Goal: Information Seeking & Learning: Understand process/instructions

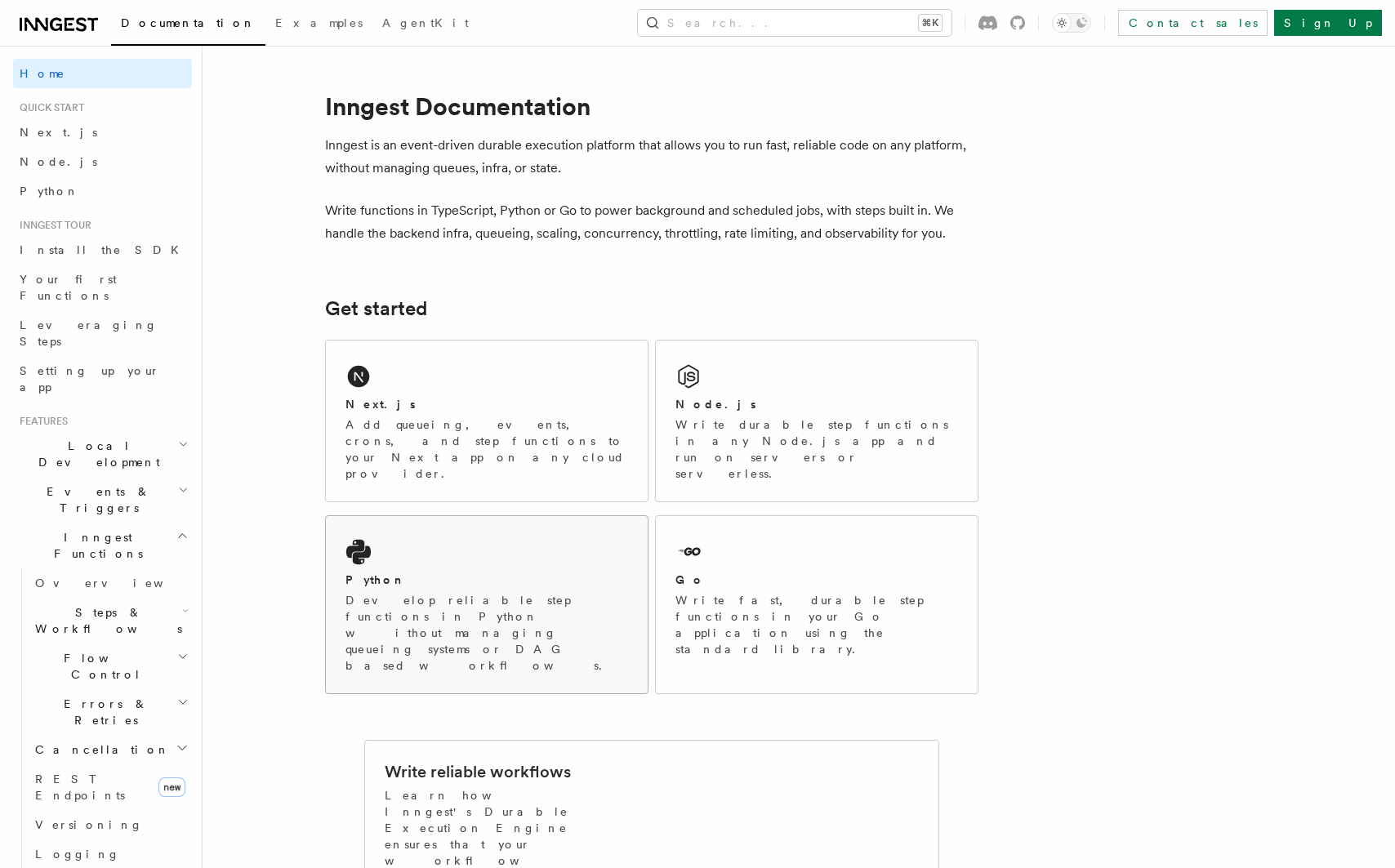
click at [502, 592] on p "Develop reliable step functions in Python without managing queueing systems or …" at bounding box center [486, 632] width 282 height 82
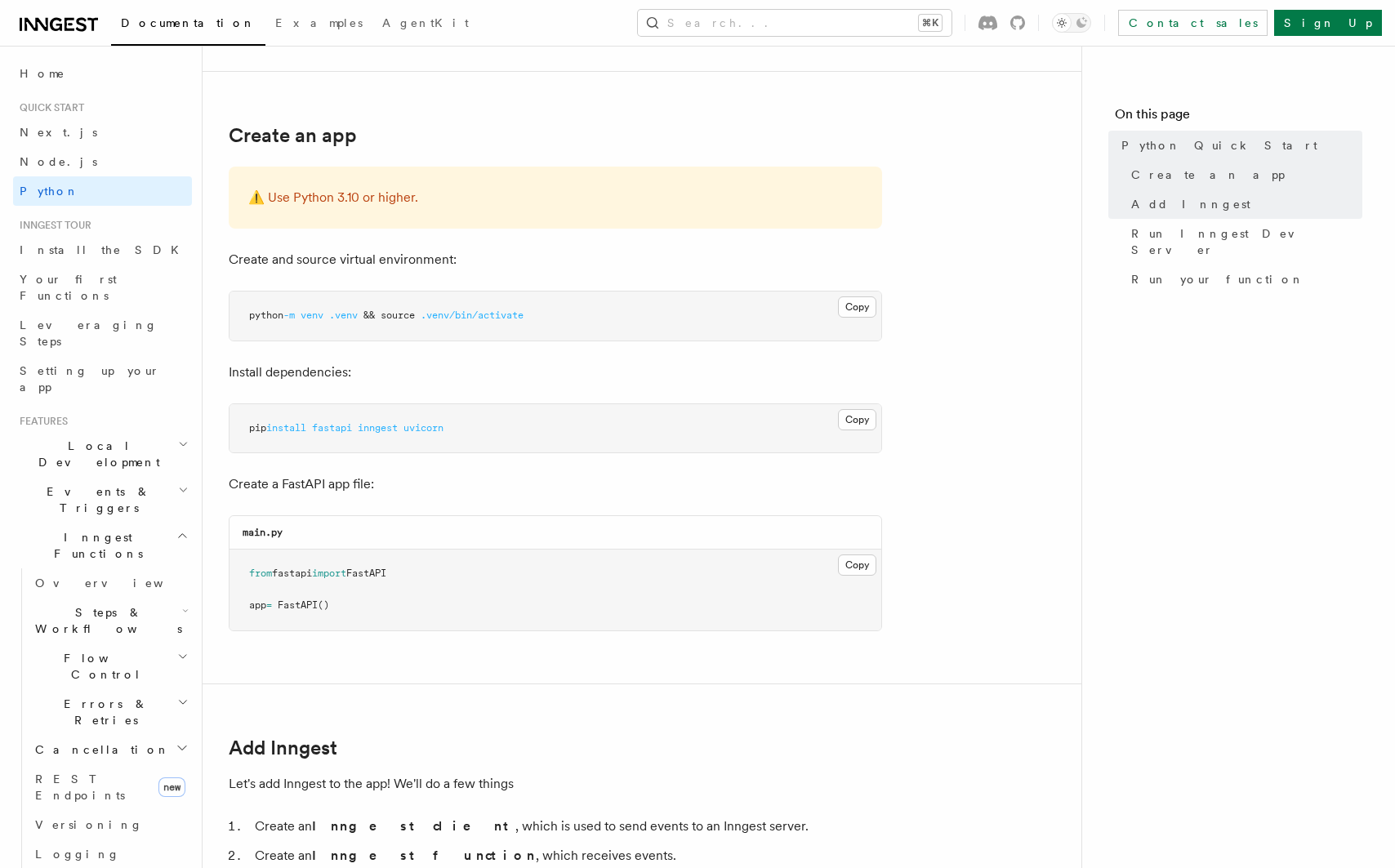
scroll to position [296, 0]
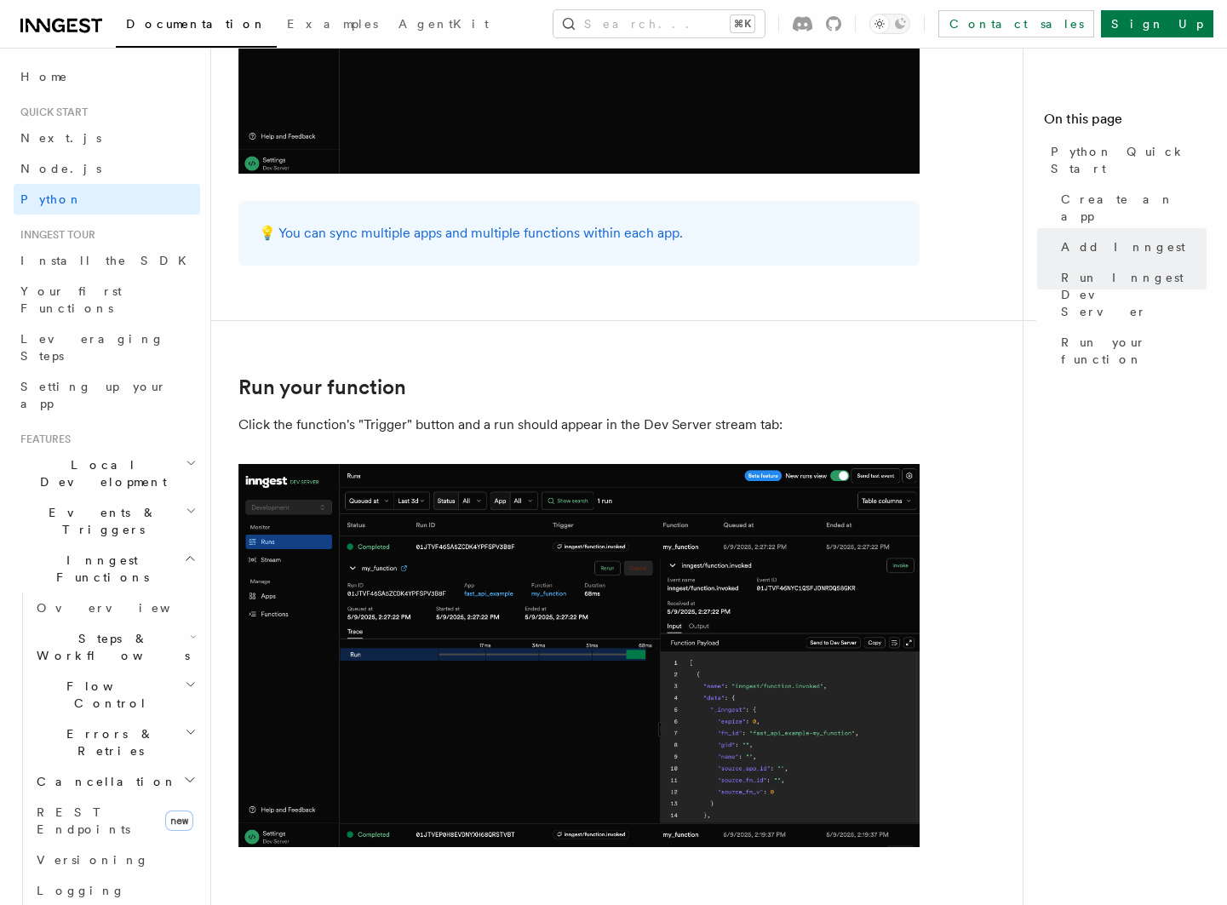
scroll to position [3399, 0]
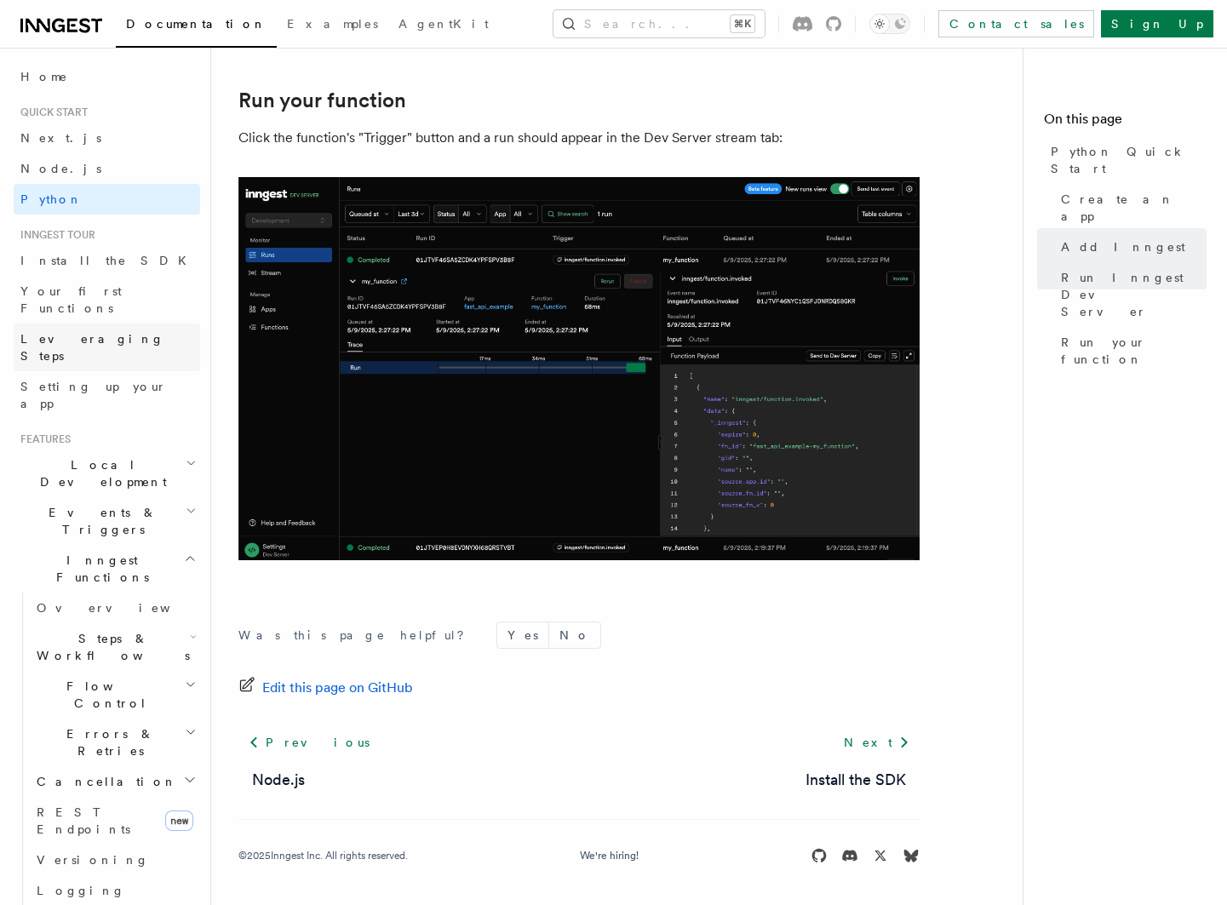
click at [75, 332] on span "Leveraging Steps" at bounding box center [92, 347] width 144 height 31
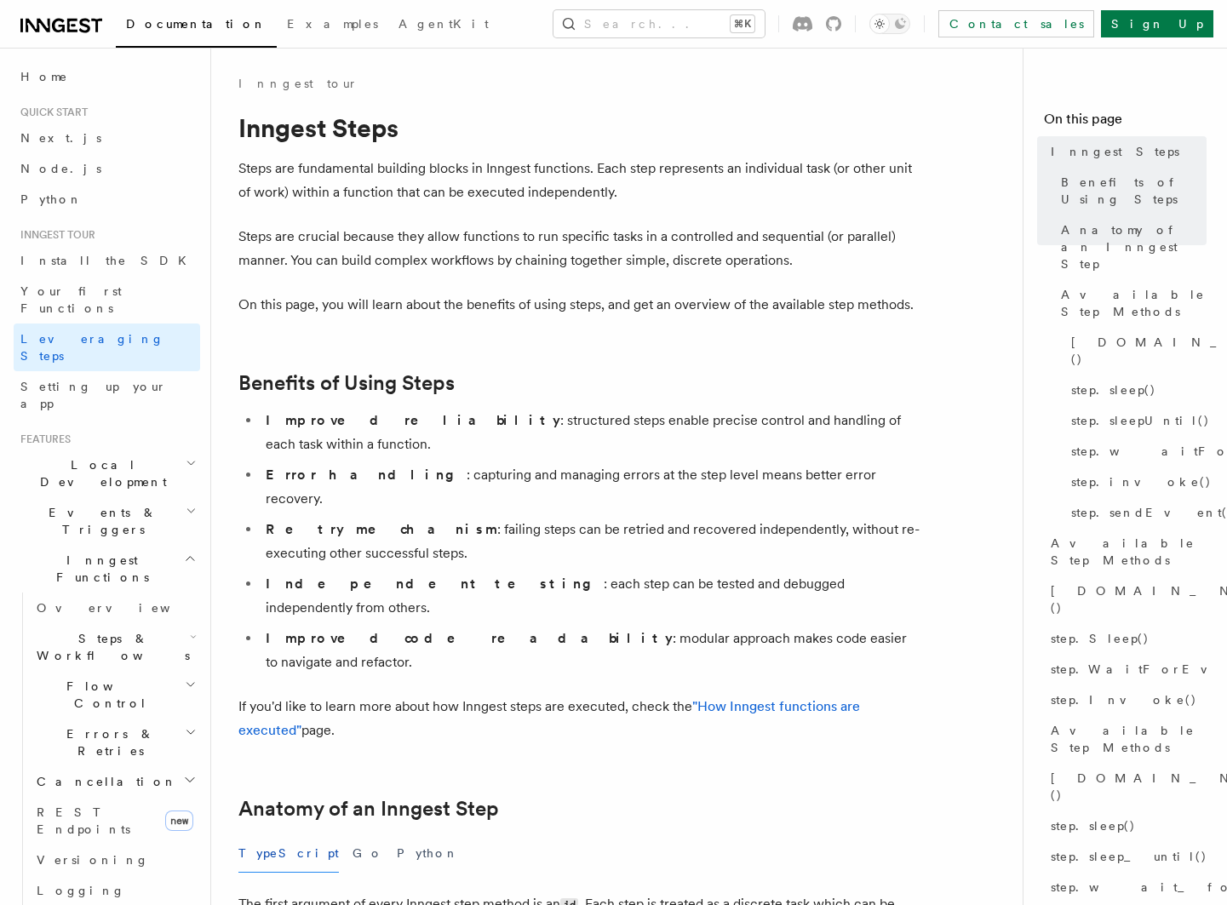
click at [56, 27] on icon at bounding box center [61, 25] width 82 height 20
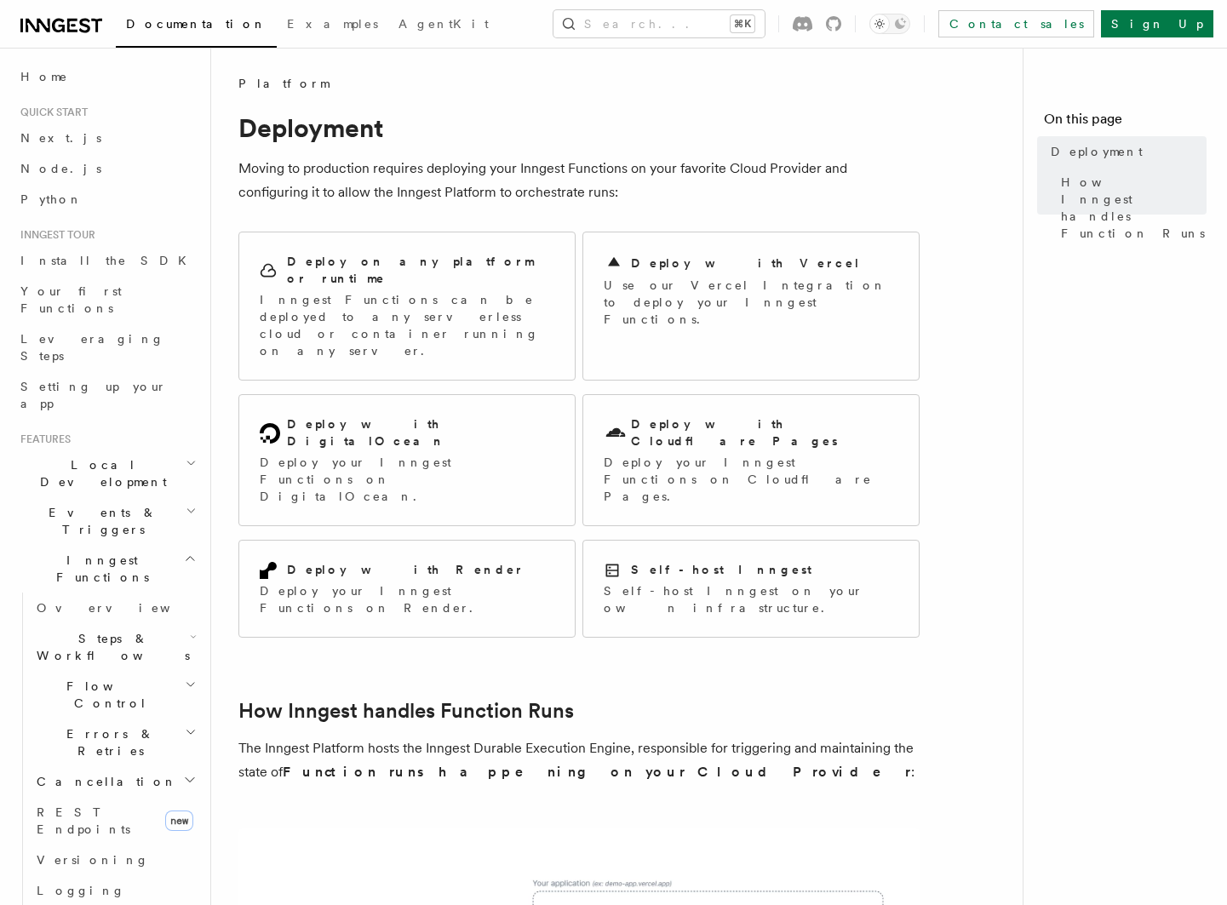
click at [555, 174] on p "Moving to production requires deploying your Inngest Functions on your favorite…" at bounding box center [578, 181] width 681 height 48
click at [492, 152] on article "Platform Deployment Moving to production requires deploying your Inngest Functi…" at bounding box center [623, 866] width 770 height 1582
click at [737, 540] on div "Self-host Inngest Self-host Inngest on your own infrastructure." at bounding box center [750, 588] width 335 height 96
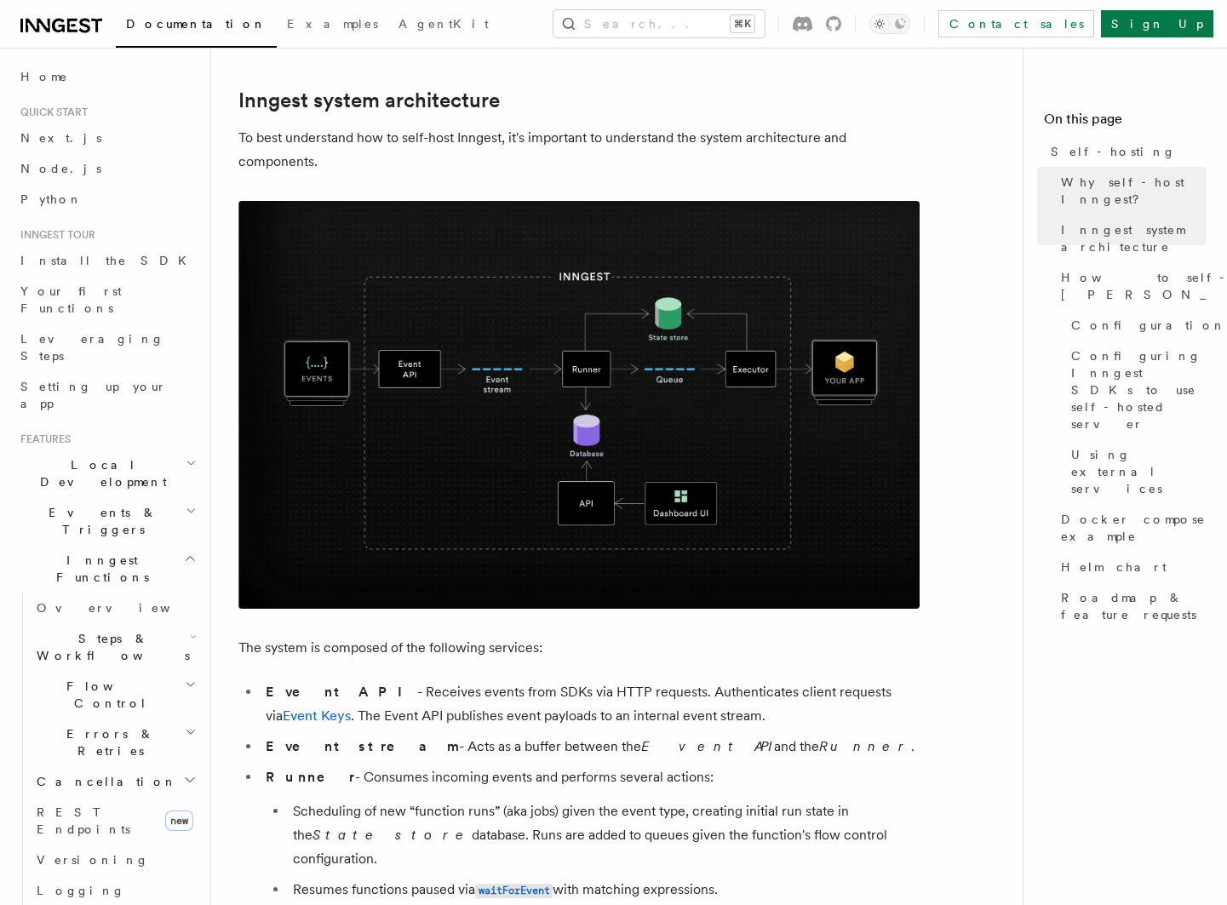
scroll to position [435, 0]
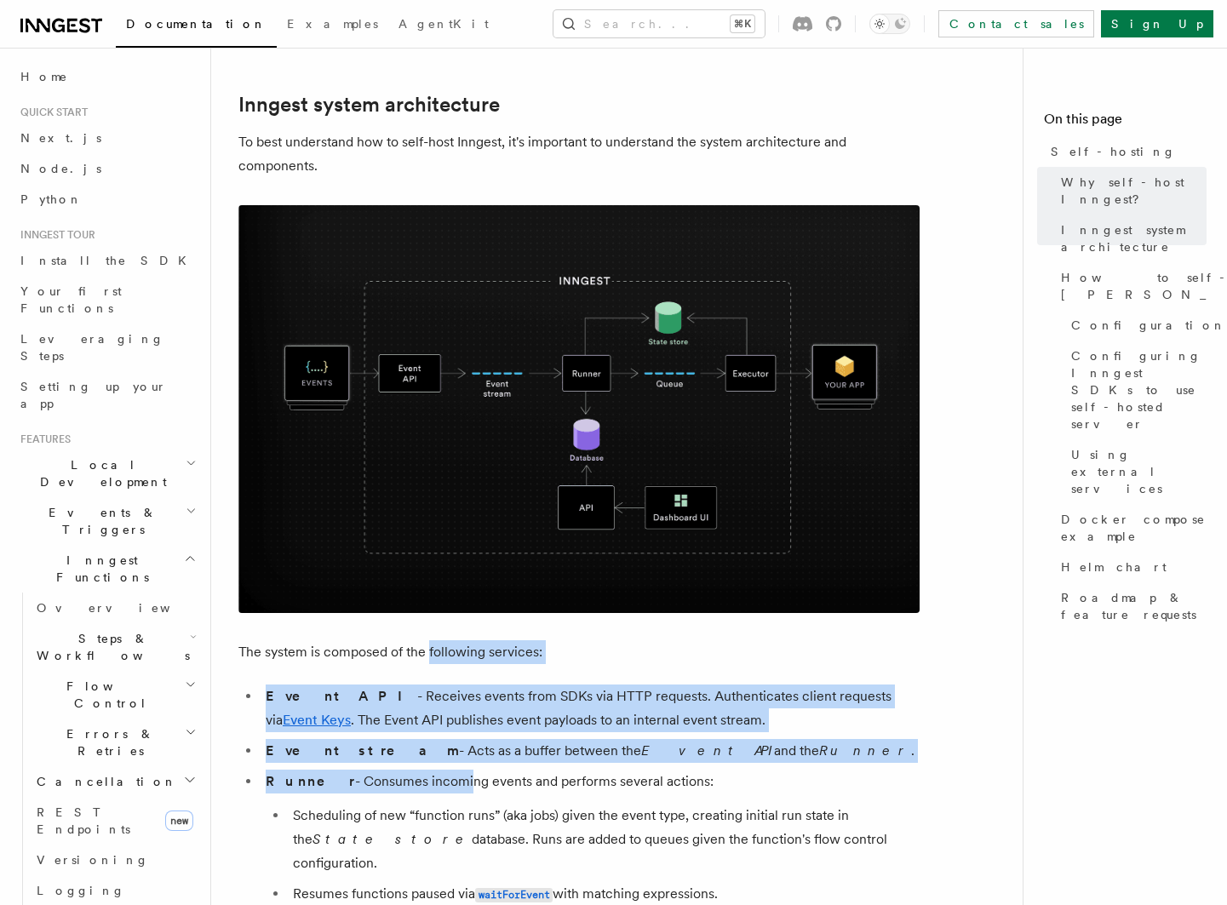
drag, startPoint x: 429, startPoint y: 647, endPoint x: 427, endPoint y: 775, distance: 127.7
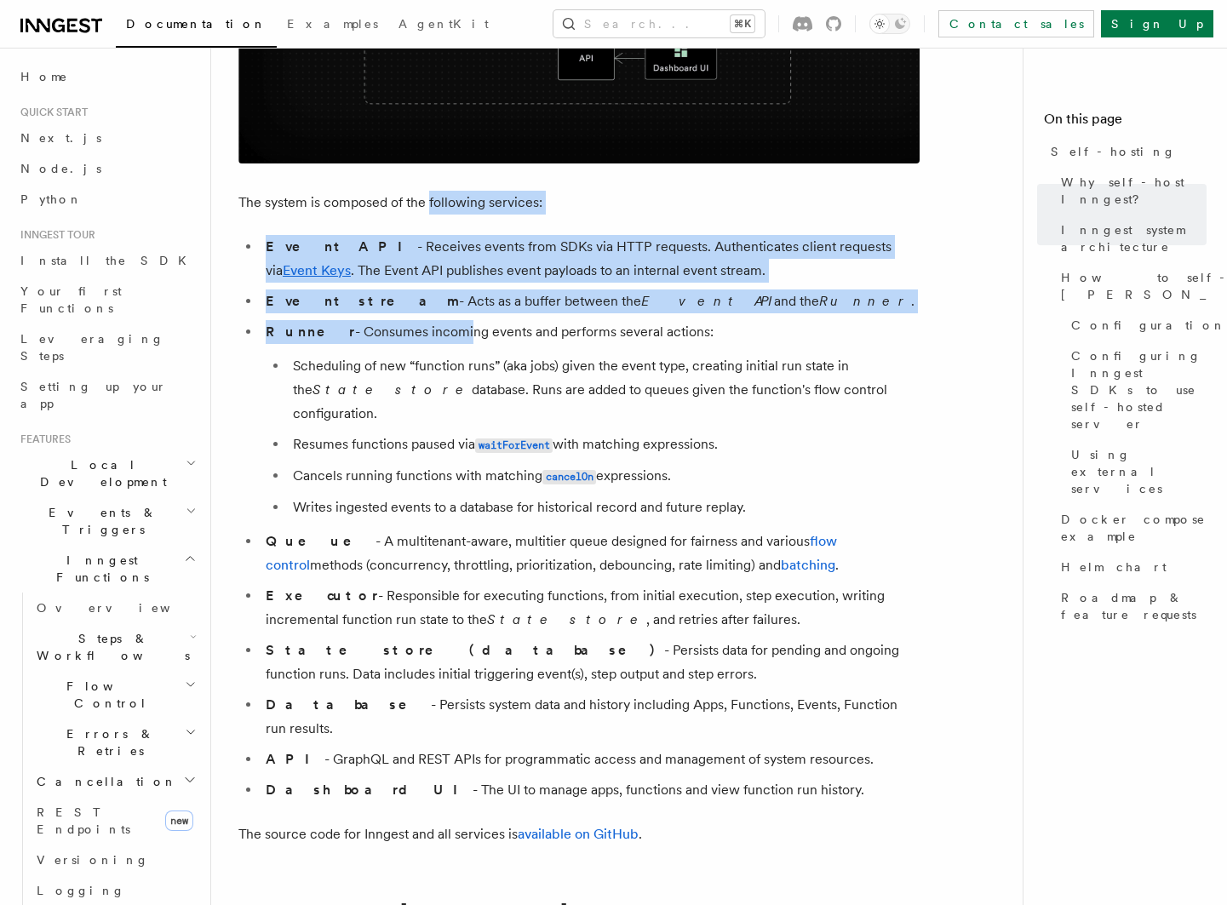
scroll to position [941, 0]
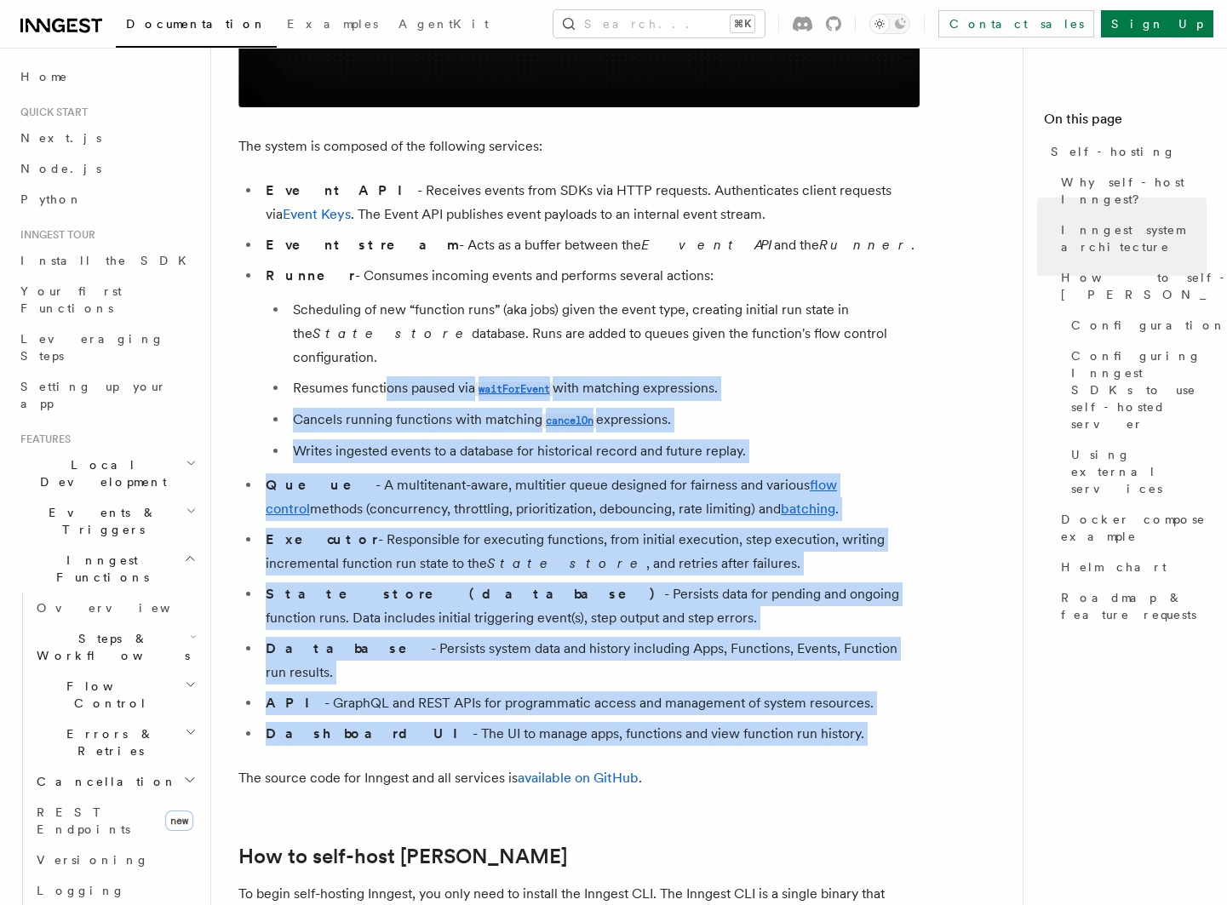
drag, startPoint x: 385, startPoint y: 369, endPoint x: 414, endPoint y: 703, distance: 334.9
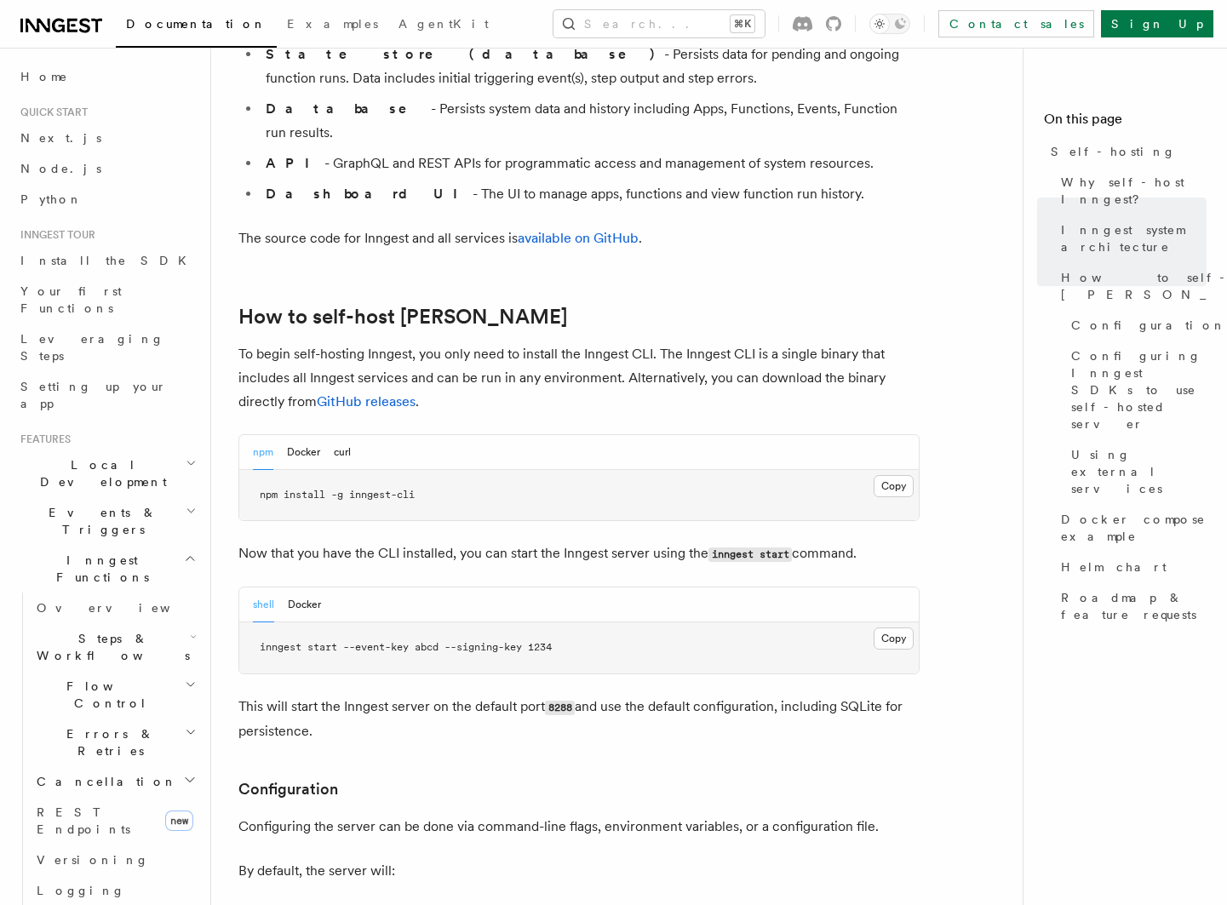
scroll to position [1587, 0]
